Goal: Task Accomplishment & Management: Complete application form

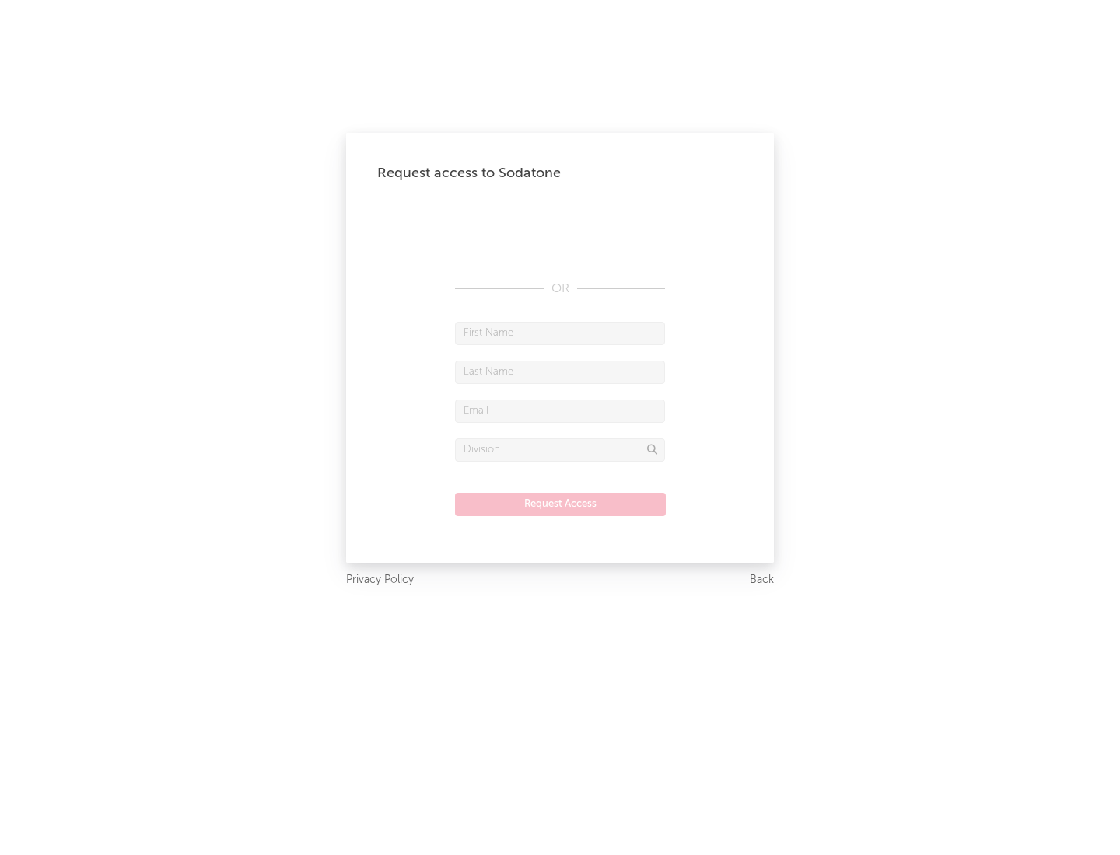
click at [560, 333] on input "text" at bounding box center [560, 333] width 210 height 23
type input "[PERSON_NAME]"
click at [560, 372] on input "text" at bounding box center [560, 372] width 210 height 23
type input "[PERSON_NAME]"
click at [560, 411] on input "text" at bounding box center [560, 411] width 210 height 23
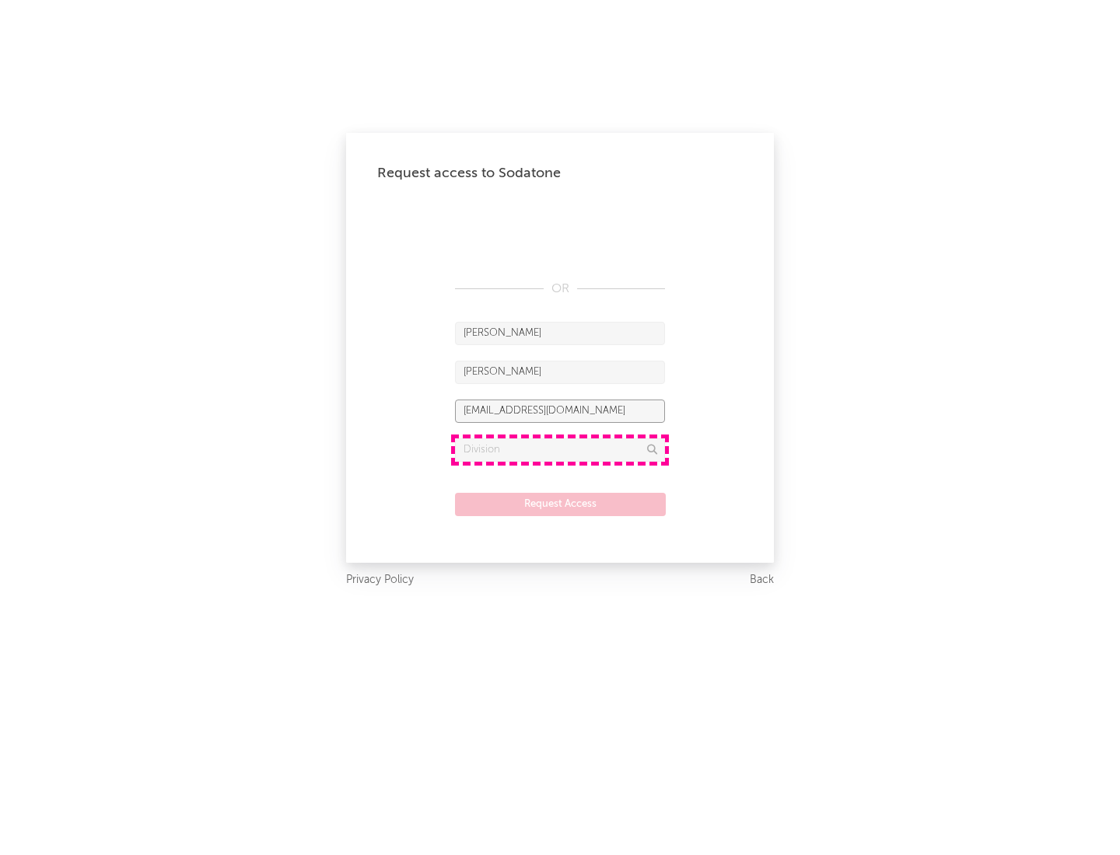
type input "[EMAIL_ADDRESS][DOMAIN_NAME]"
click at [560, 449] on input "text" at bounding box center [560, 450] width 210 height 23
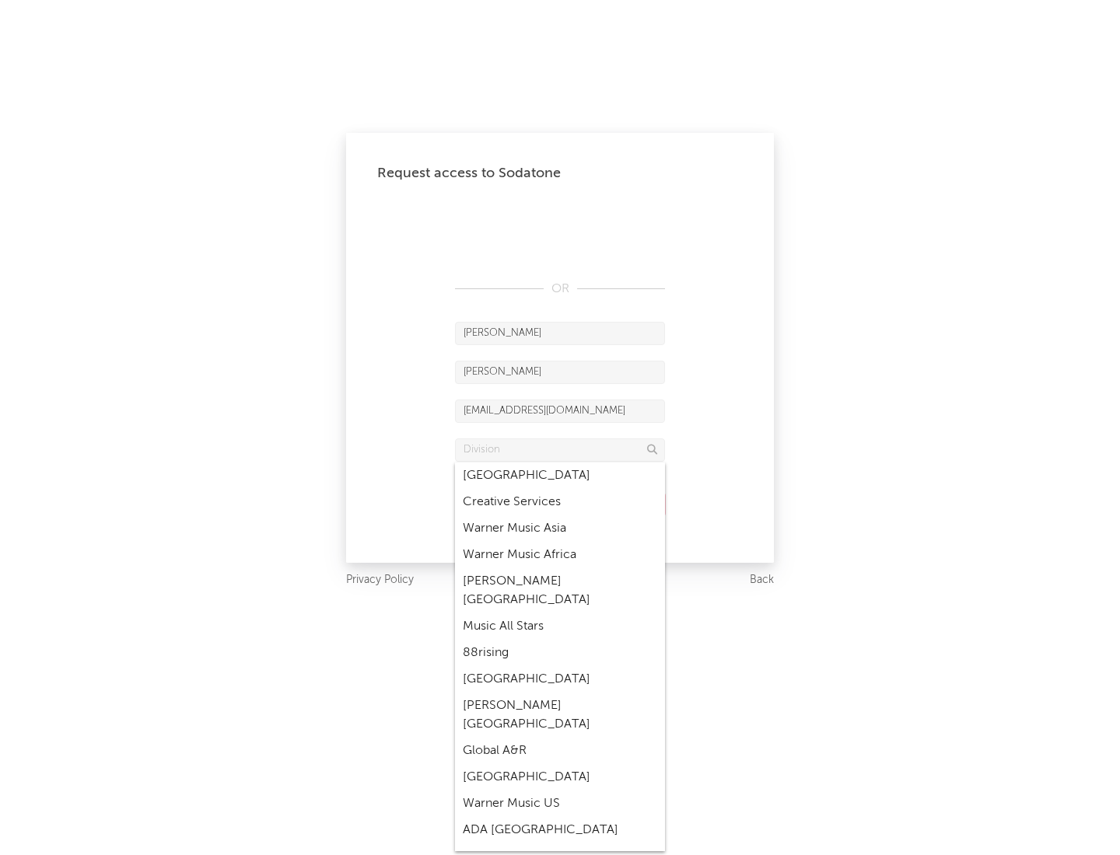
click at [560, 613] on div "Music All Stars" at bounding box center [560, 626] width 210 height 26
type input "Music All Stars"
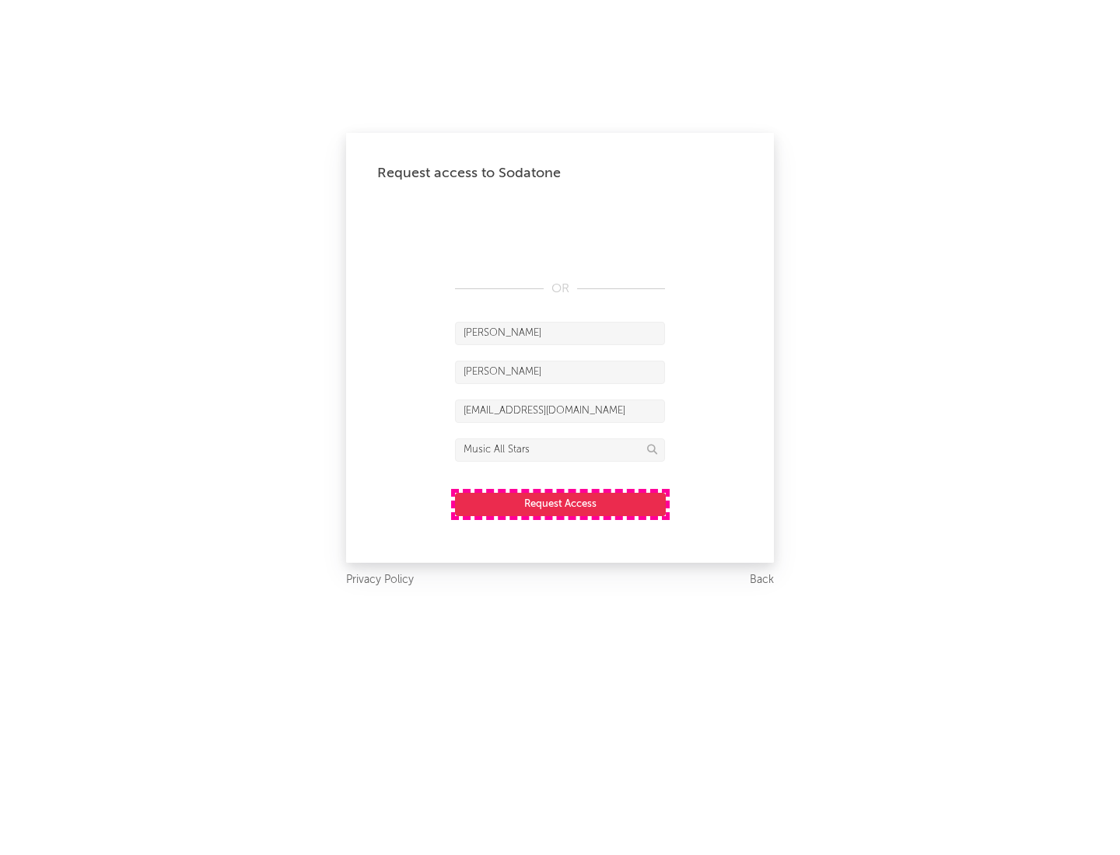
click at [560, 504] on button "Request Access" at bounding box center [560, 504] width 211 height 23
